Goal: Information Seeking & Learning: Find specific fact

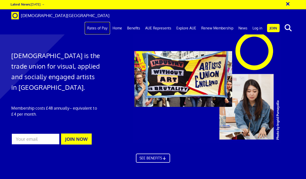
click at [99, 22] on link "Rates of Pay" at bounding box center [97, 28] width 25 height 13
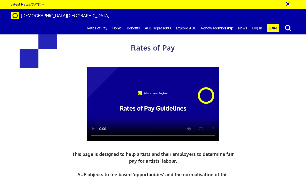
scroll to position [161, 0]
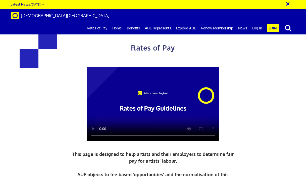
scroll to position [236, 0]
